Goal: Navigation & Orientation: Find specific page/section

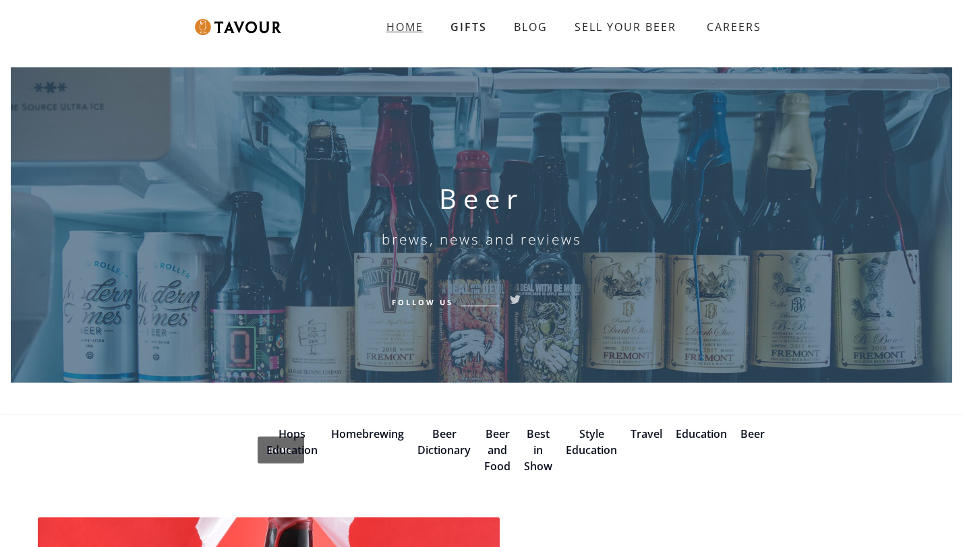
click at [409, 28] on strong "HOME" at bounding box center [404, 27] width 37 height 15
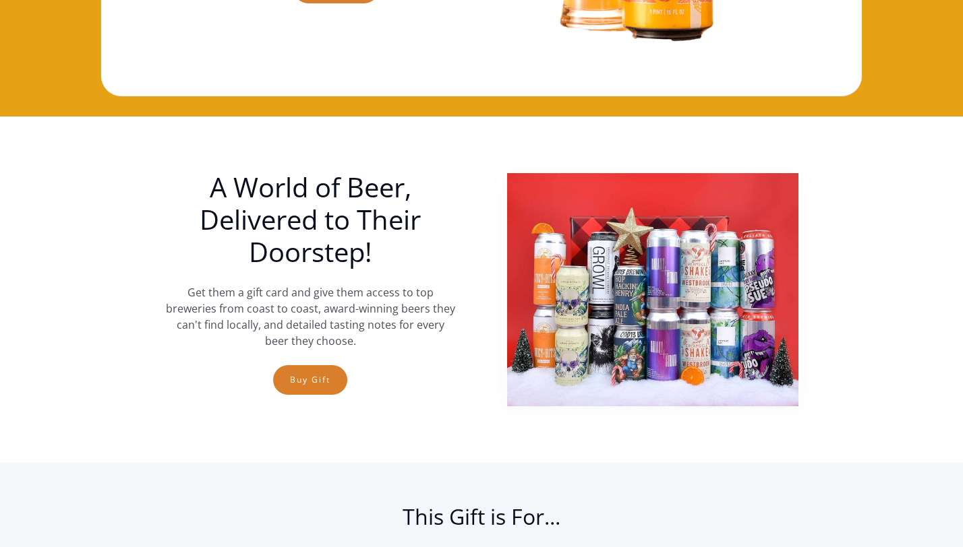
scroll to position [327, 0]
